Goal: Task Accomplishment & Management: Manage account settings

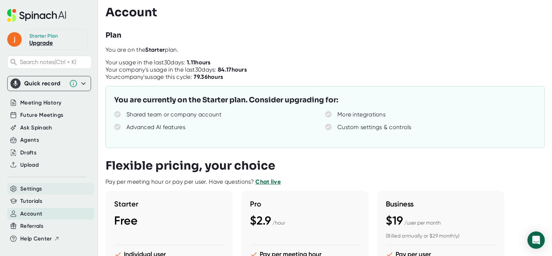
click at [32, 189] on span "Settings" at bounding box center [31, 189] width 22 height 8
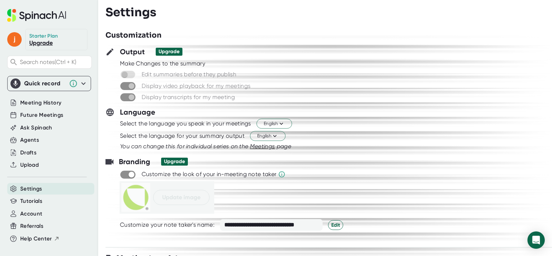
click at [132, 75] on span at bounding box center [127, 74] width 15 height 8
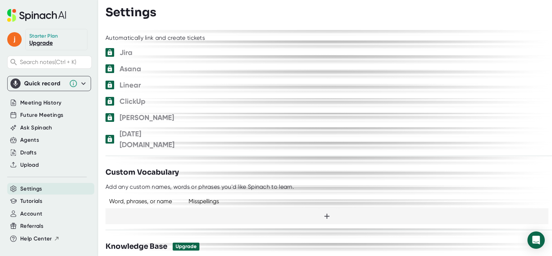
scroll to position [426, 0]
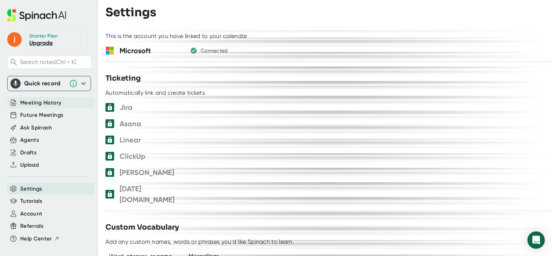
click at [37, 105] on span "Meeting History" at bounding box center [40, 103] width 41 height 8
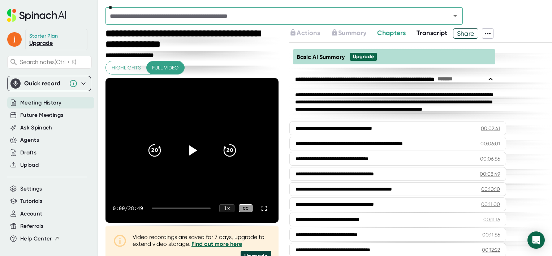
click at [128, 21] on div "*" at bounding box center [285, 15] width 358 height 17
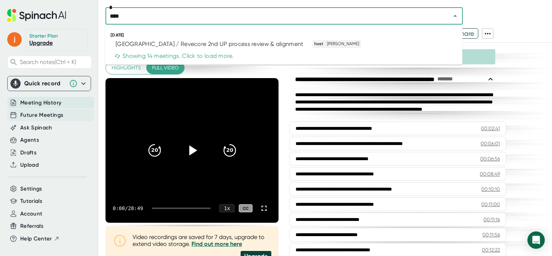
type input "****"
click at [35, 113] on span "Future Meetings" at bounding box center [41, 115] width 43 height 8
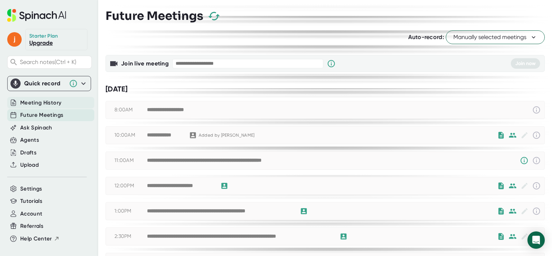
click at [35, 102] on span "Meeting History" at bounding box center [40, 103] width 41 height 8
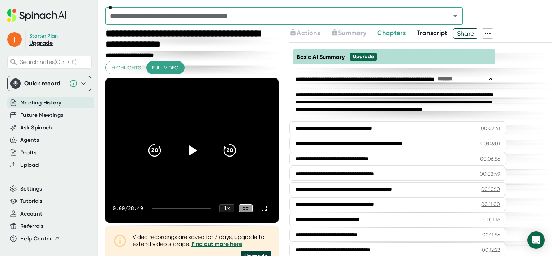
click at [168, 16] on input "text" at bounding box center [274, 16] width 332 height 10
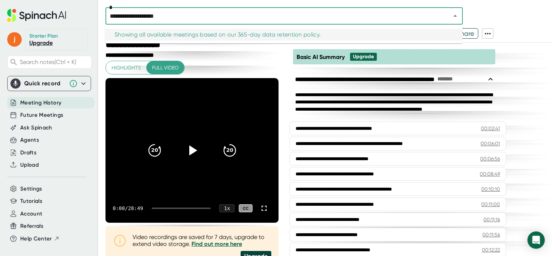
click at [183, 13] on input "**********" at bounding box center [274, 16] width 332 height 10
type input "**********"
click at [30, 115] on span "Future Meetings" at bounding box center [41, 115] width 43 height 8
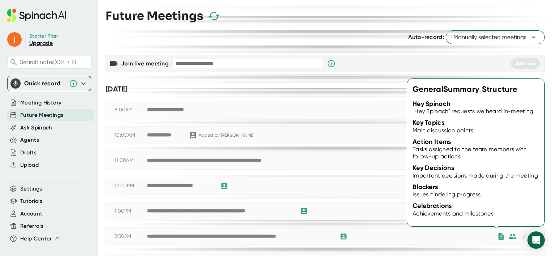
click at [497, 235] on icon at bounding box center [501, 236] width 8 height 8
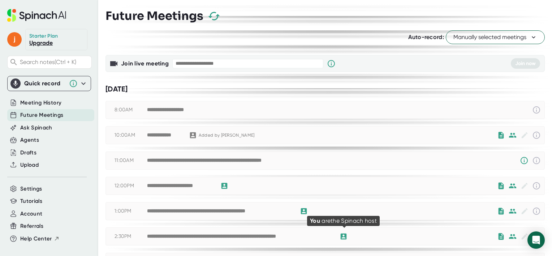
click at [341, 236] on icon at bounding box center [344, 237] width 6 height 6
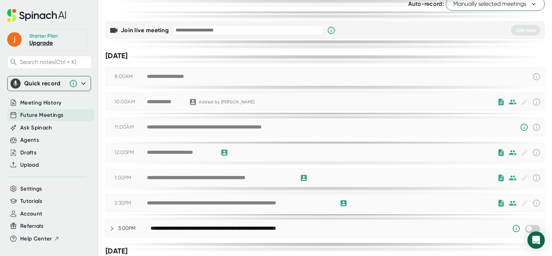
scroll to position [108, 0]
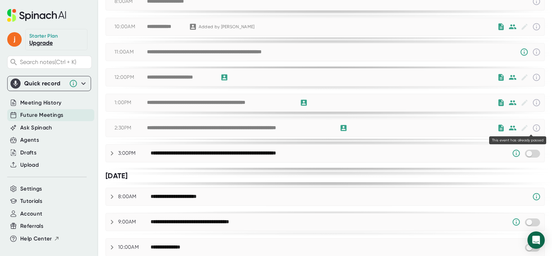
click at [532, 129] on icon at bounding box center [536, 128] width 9 height 9
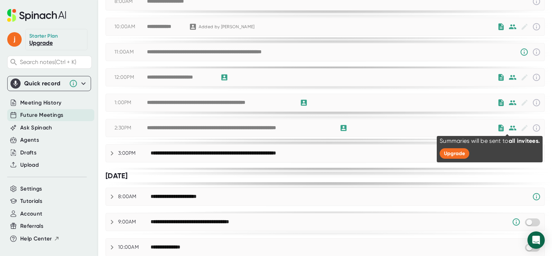
click at [509, 127] on icon at bounding box center [513, 128] width 8 height 8
